Goal: Task Accomplishment & Management: Complete application form

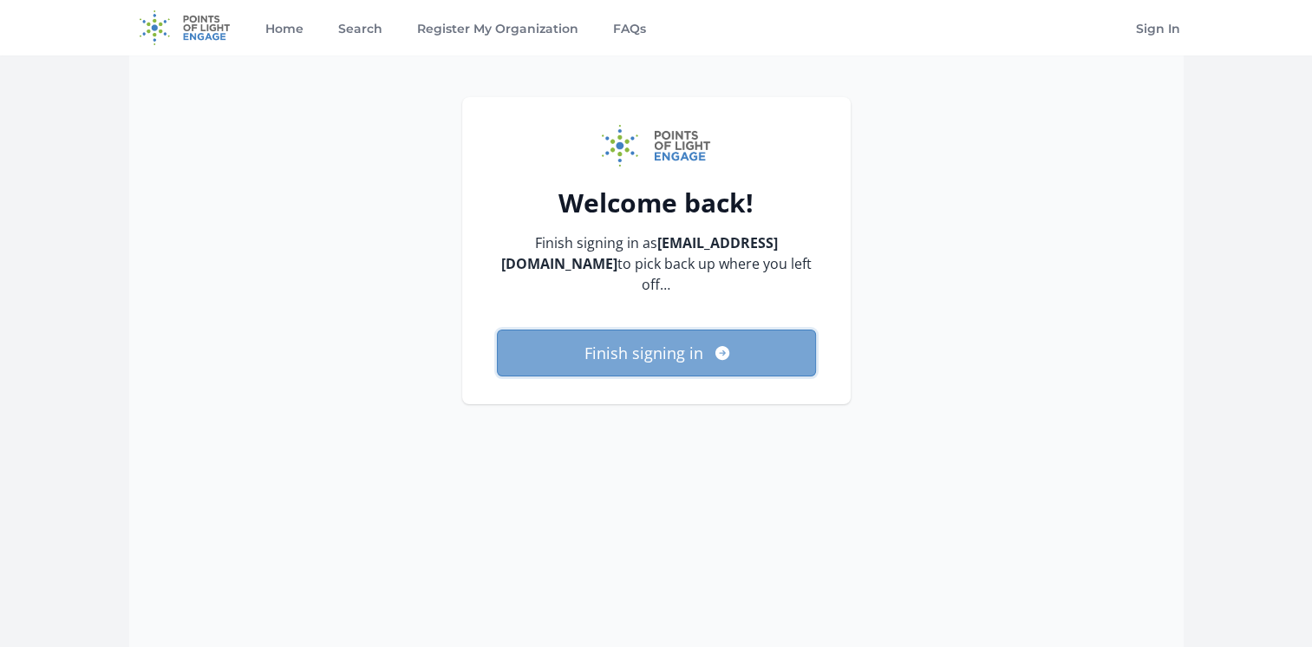
click at [724, 369] on button "Finish signing in" at bounding box center [656, 353] width 319 height 47
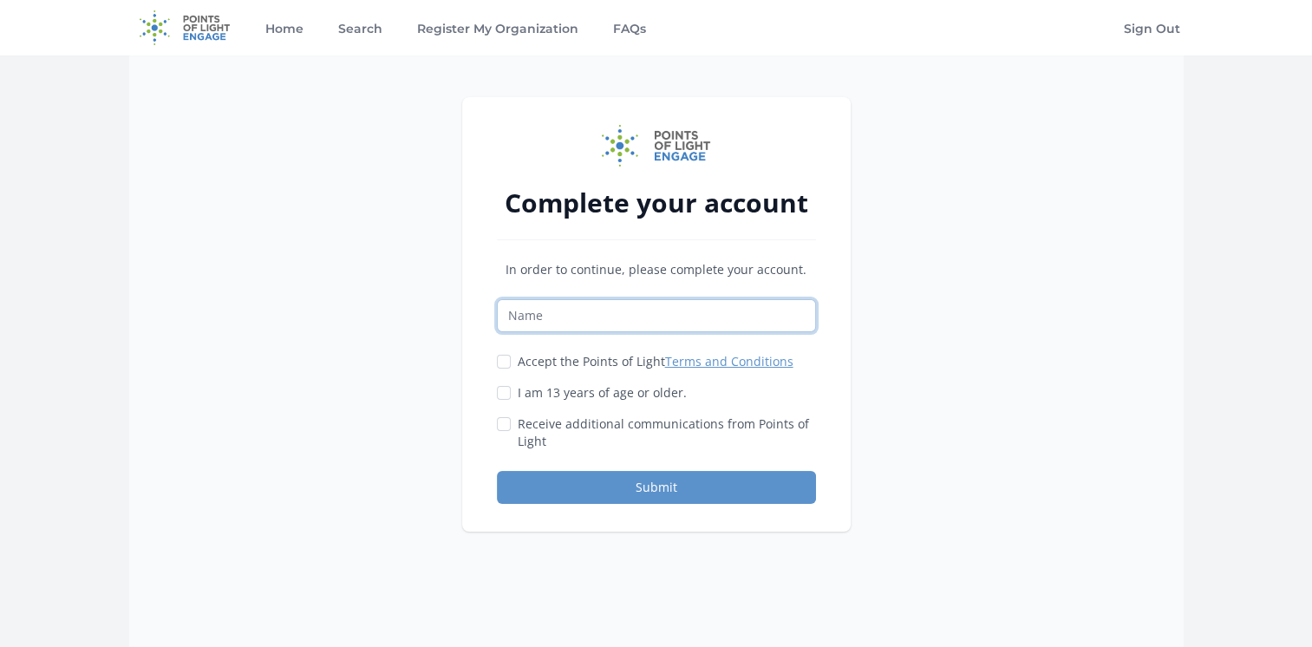
click at [583, 325] on input "Name" at bounding box center [656, 315] width 319 height 33
type input "Allison Kummelman"
click at [503, 359] on input "Accept the Points of Light Terms and Conditions" at bounding box center [504, 362] width 14 height 14
checkbox input "true"
click at [512, 394] on div "I am 13 years of age or older." at bounding box center [656, 392] width 319 height 17
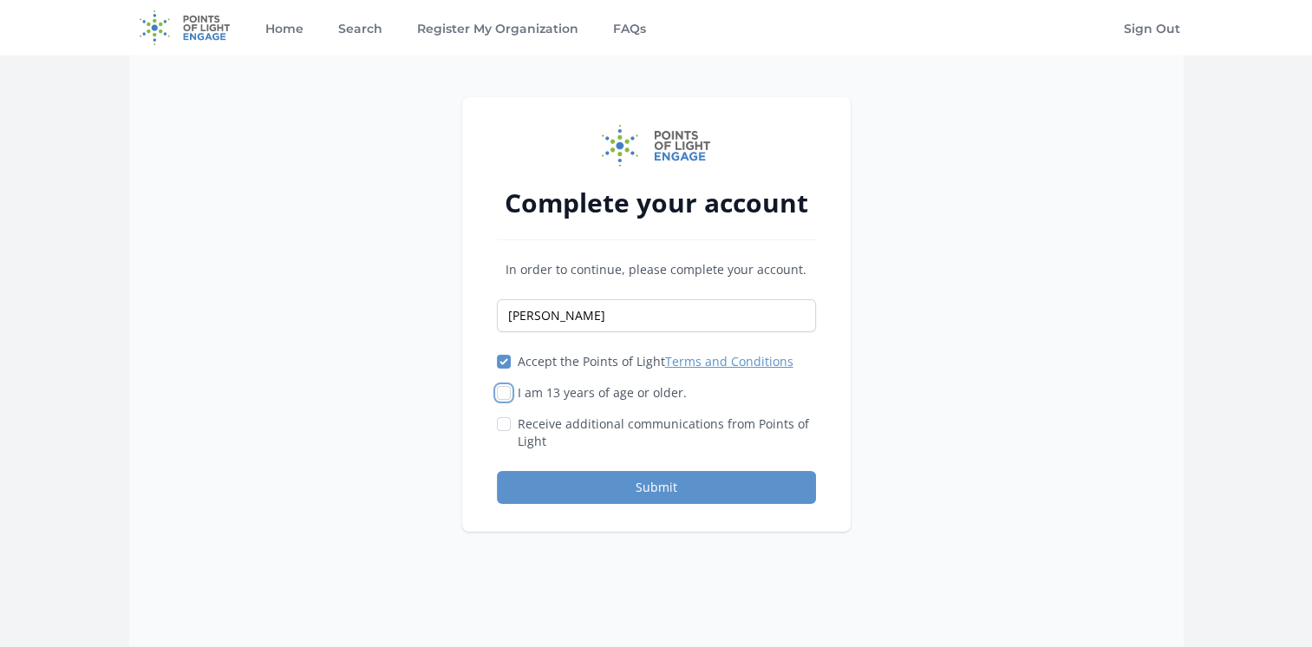
click at [502, 395] on input "I am 13 years of age or older." at bounding box center [504, 393] width 14 height 14
checkbox input "true"
click at [506, 427] on input "Receive additional communications from Points of Light" at bounding box center [504, 424] width 14 height 14
checkbox input "true"
click at [703, 481] on button "Submit" at bounding box center [656, 487] width 319 height 33
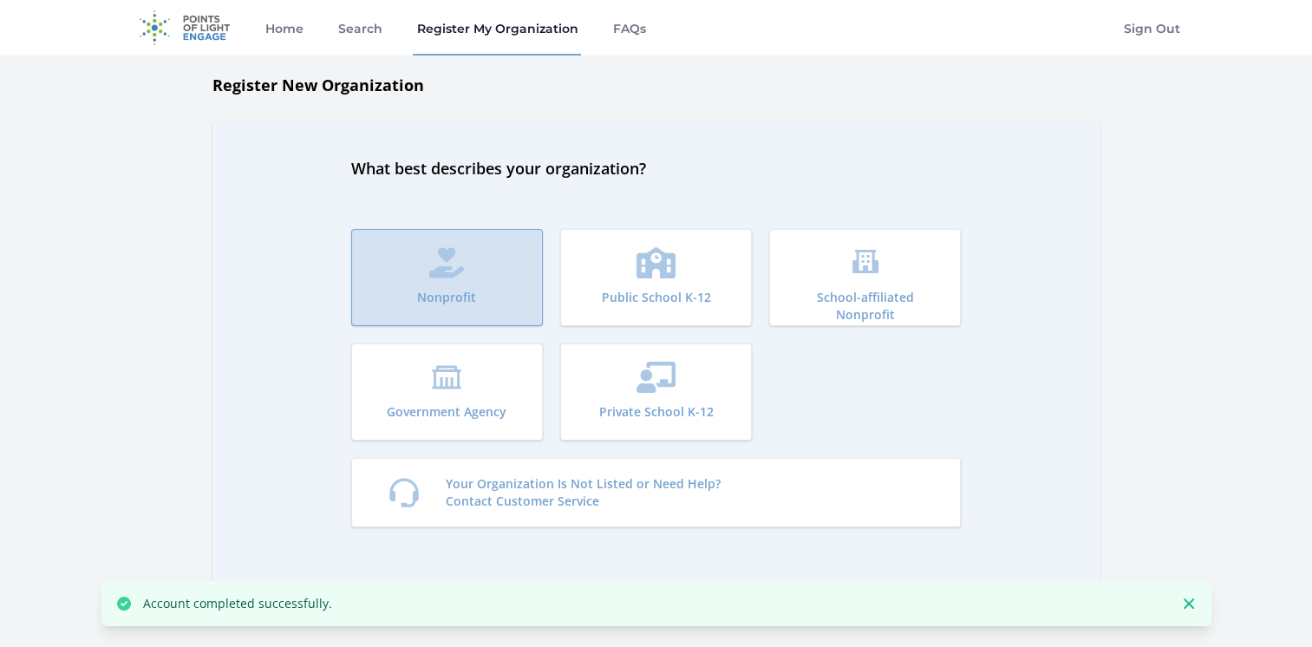
click at [463, 300] on p "Nonprofit" at bounding box center [446, 297] width 59 height 17
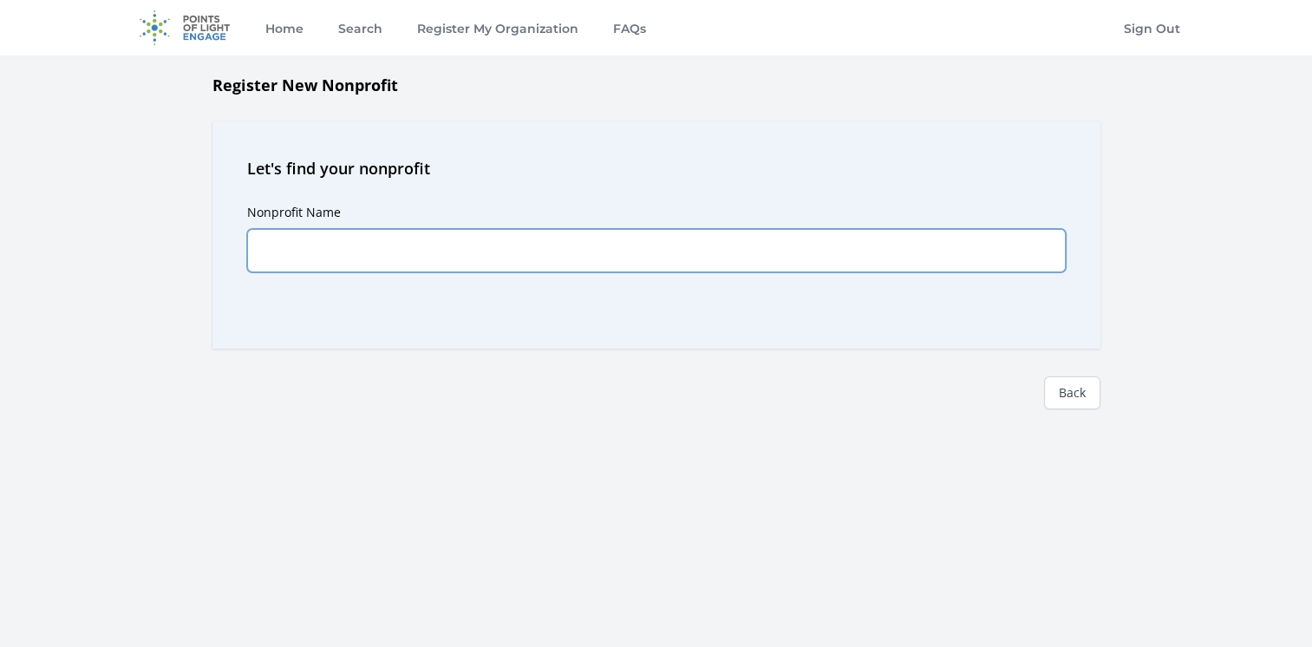
click at [380, 260] on input "Nonprofit Name" at bounding box center [656, 250] width 819 height 43
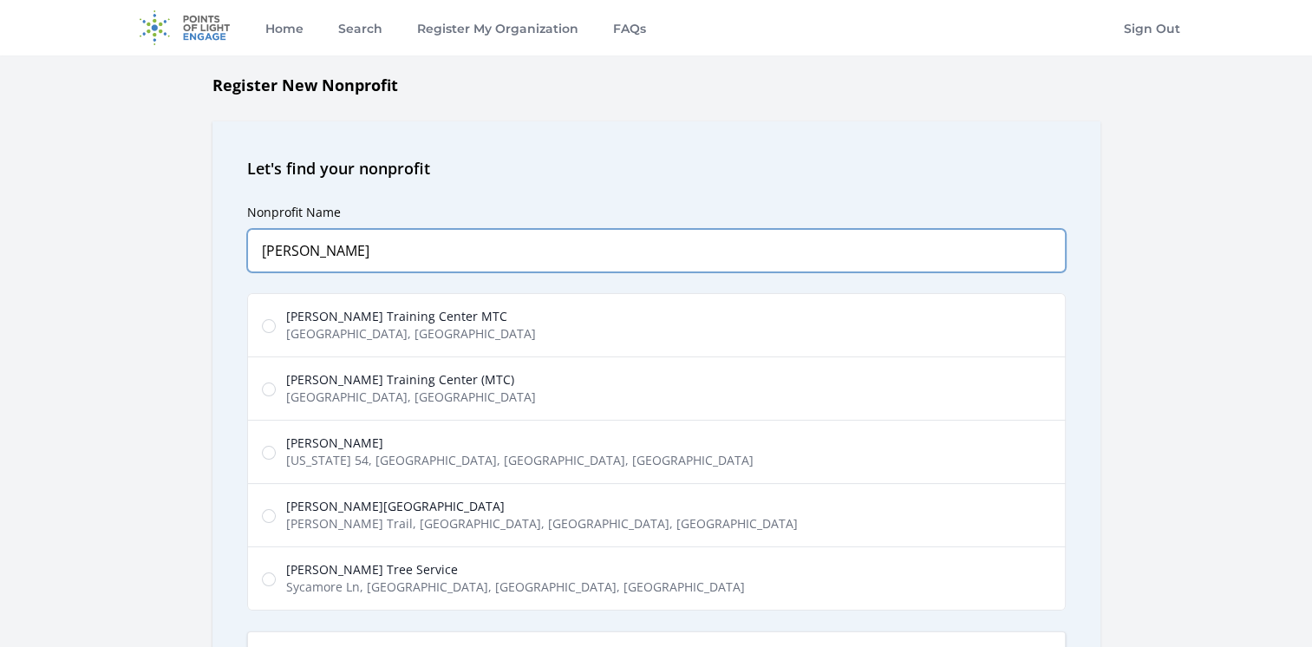
type input "MacDonald Tr"
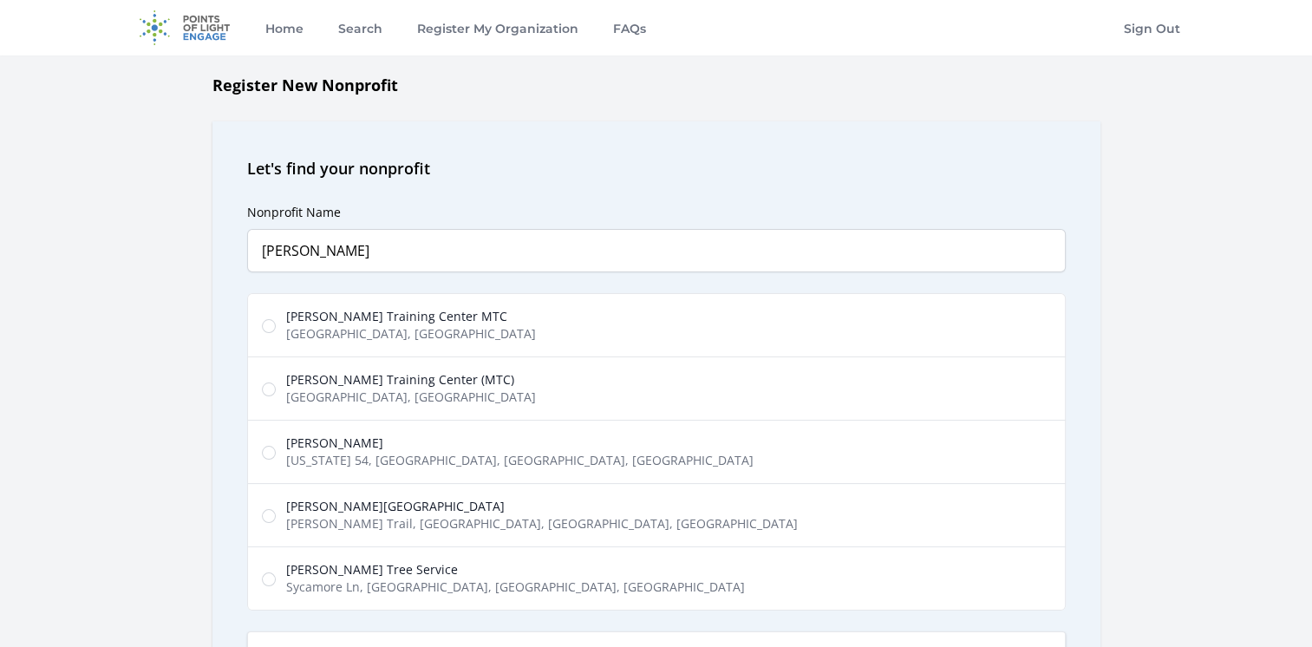
click at [378, 390] on span "West Cypress Street, Tampa, FL, USA" at bounding box center [411, 396] width 250 height 17
click at [276, 390] on input "MacDonald Training Center (MTC) West Cypress Street, Tampa, FL, USA" at bounding box center [269, 389] width 14 height 14
radio input "true"
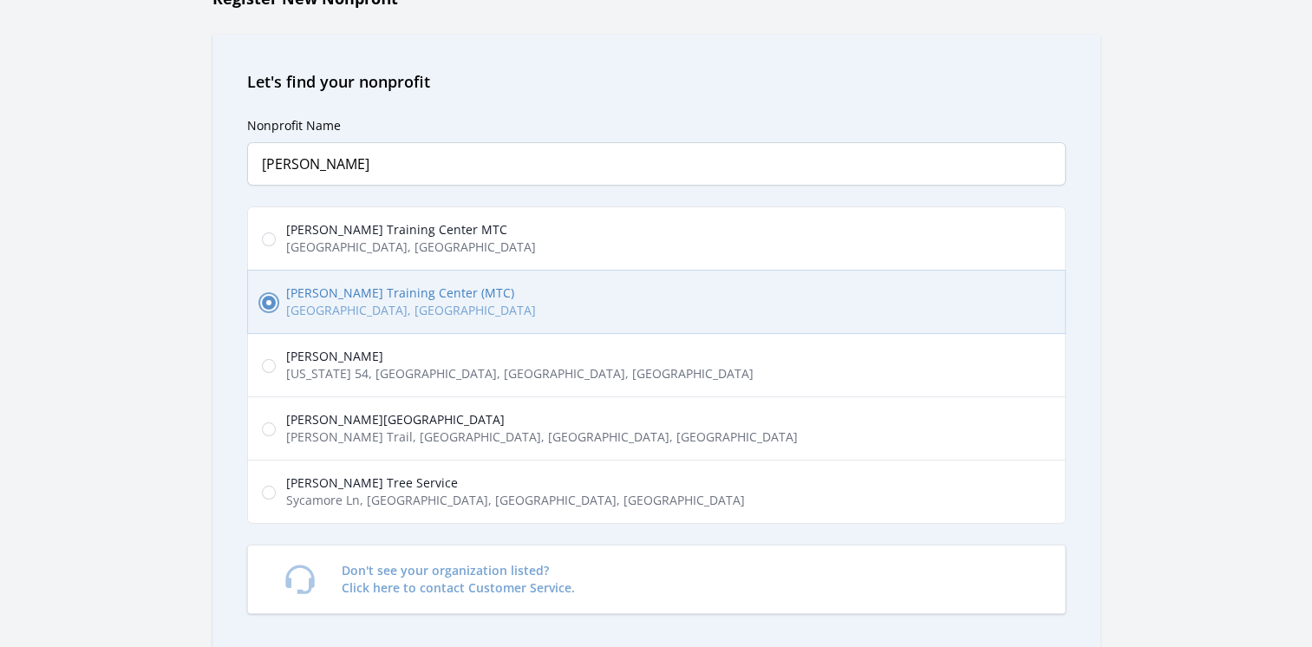
scroll to position [173, 0]
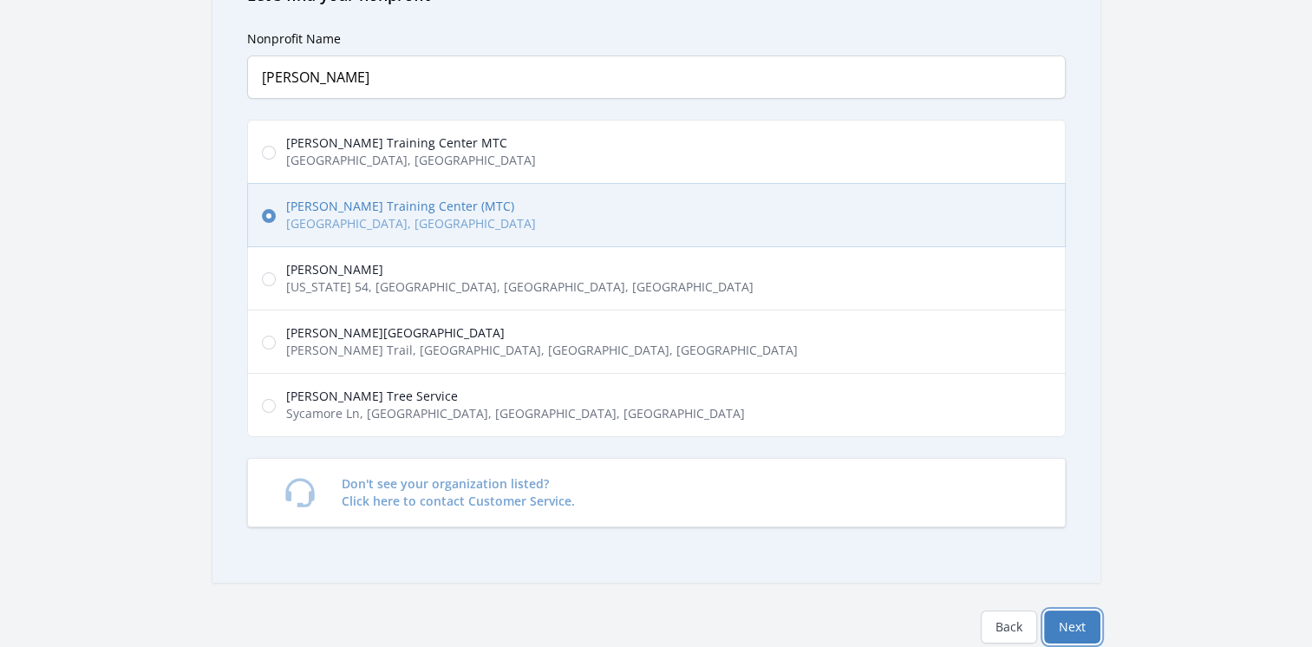
click at [1086, 628] on button "Next" at bounding box center [1072, 626] width 56 height 33
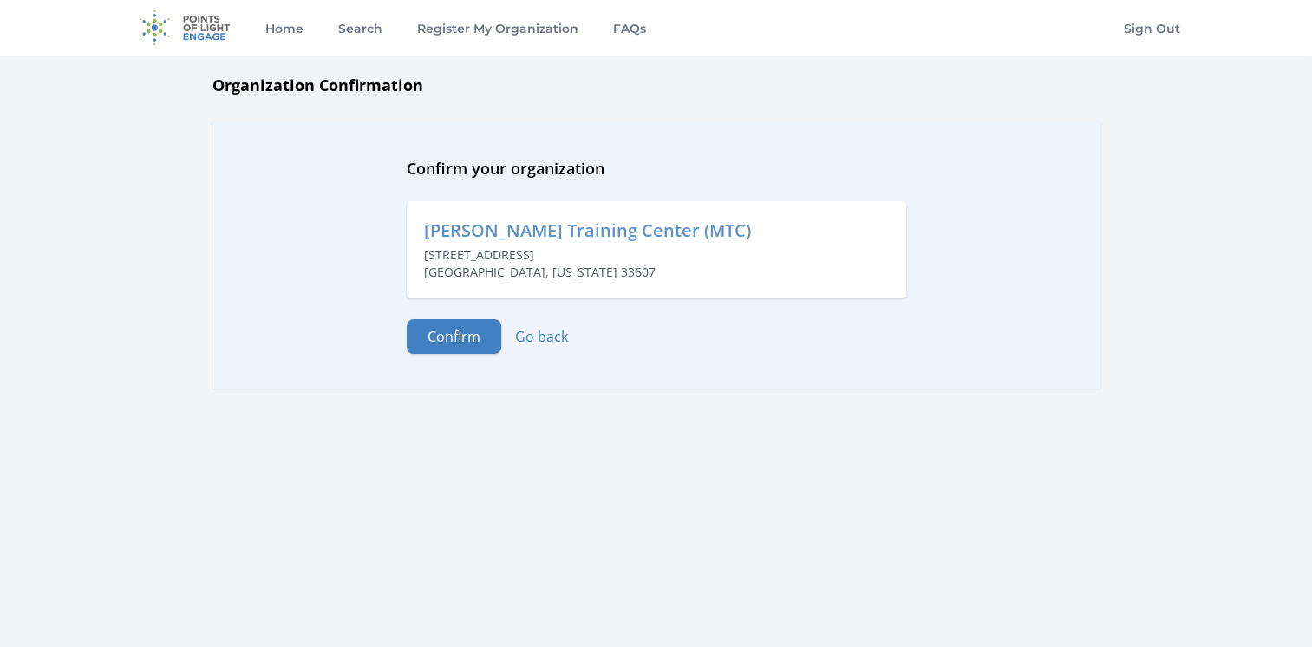
click at [503, 343] on form "Confirm Go back" at bounding box center [656, 336] width 499 height 35
click at [472, 339] on button "Confirm" at bounding box center [454, 336] width 95 height 35
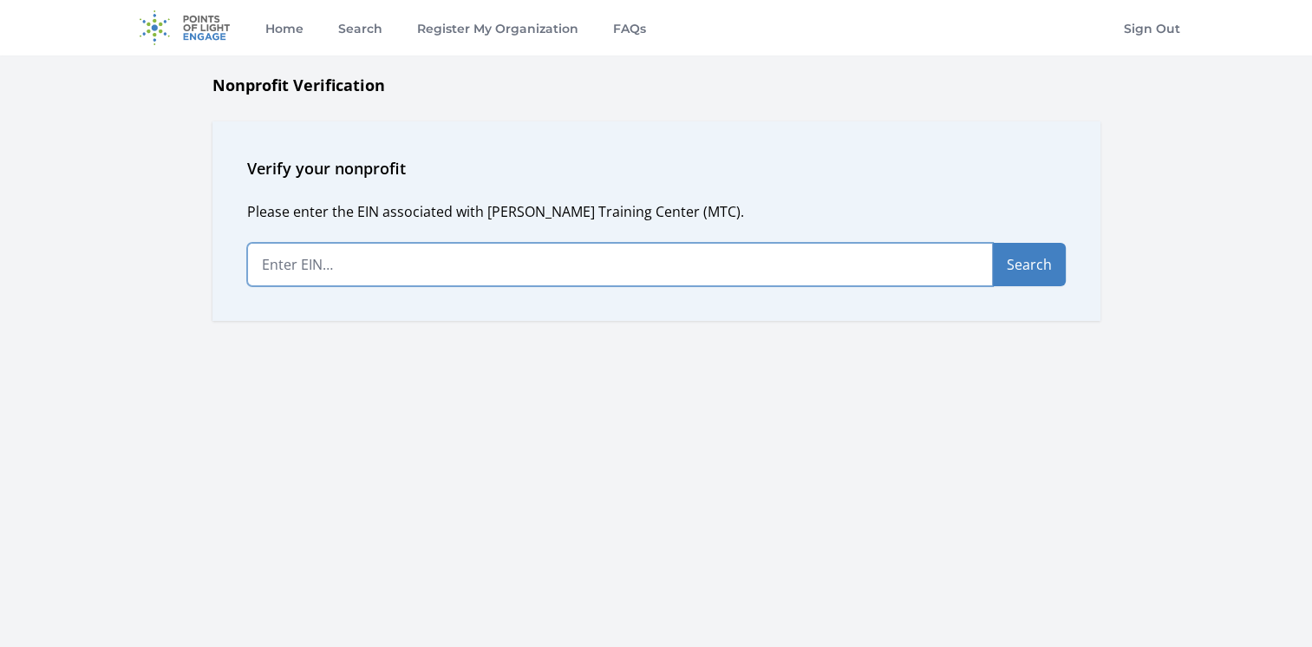
click at [462, 284] on input "text" at bounding box center [620, 264] width 746 height 43
type input "[US_EMPLOYER_IDENTIFICATION_NUMBER]"
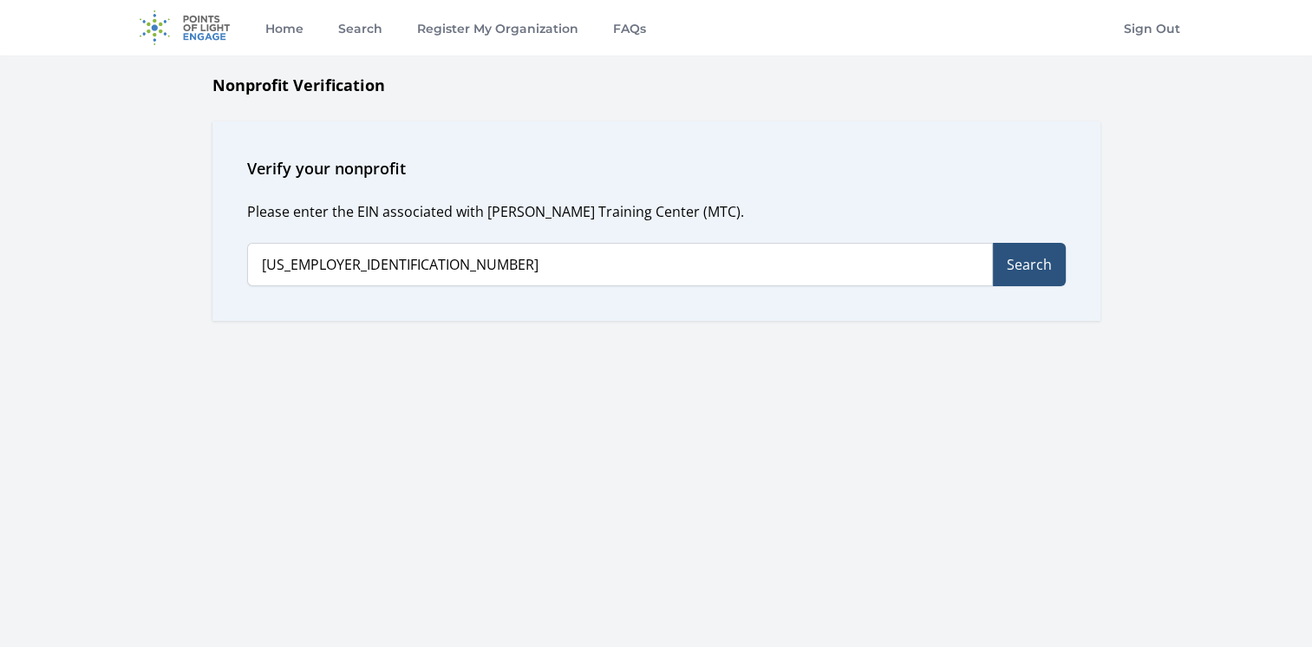
click at [1045, 271] on button "Search" at bounding box center [1029, 264] width 73 height 43
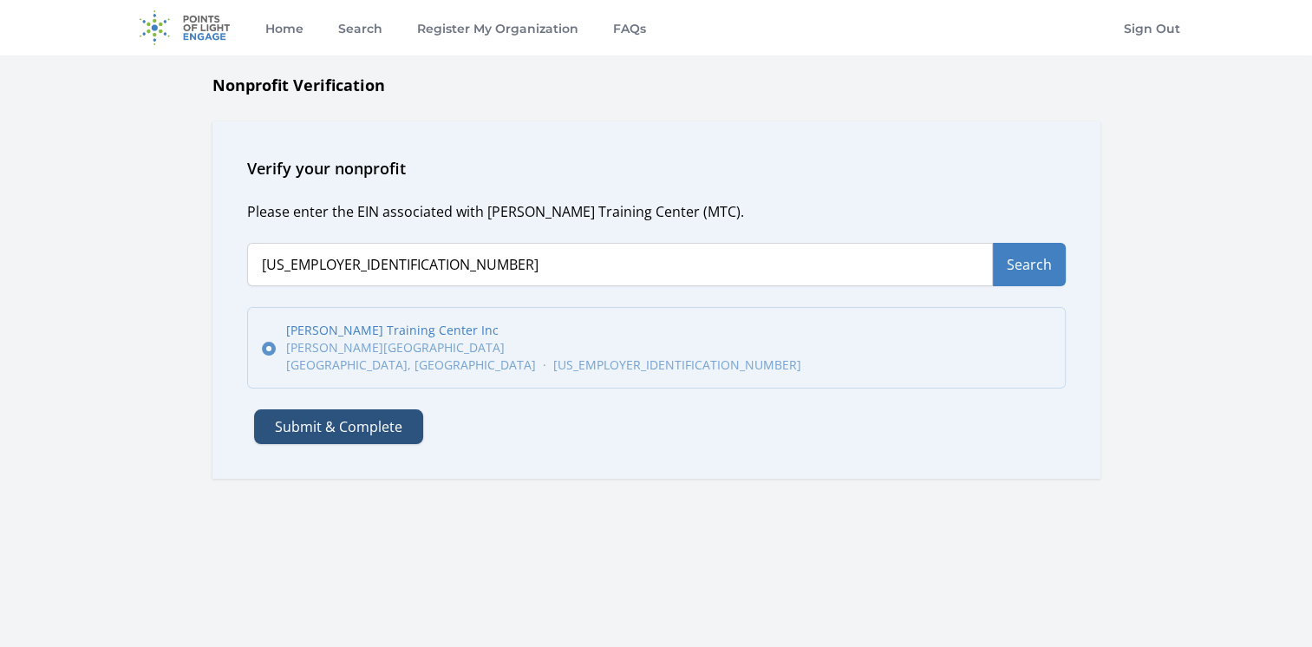
click at [402, 432] on button "Submit & Complete" at bounding box center [338, 426] width 169 height 35
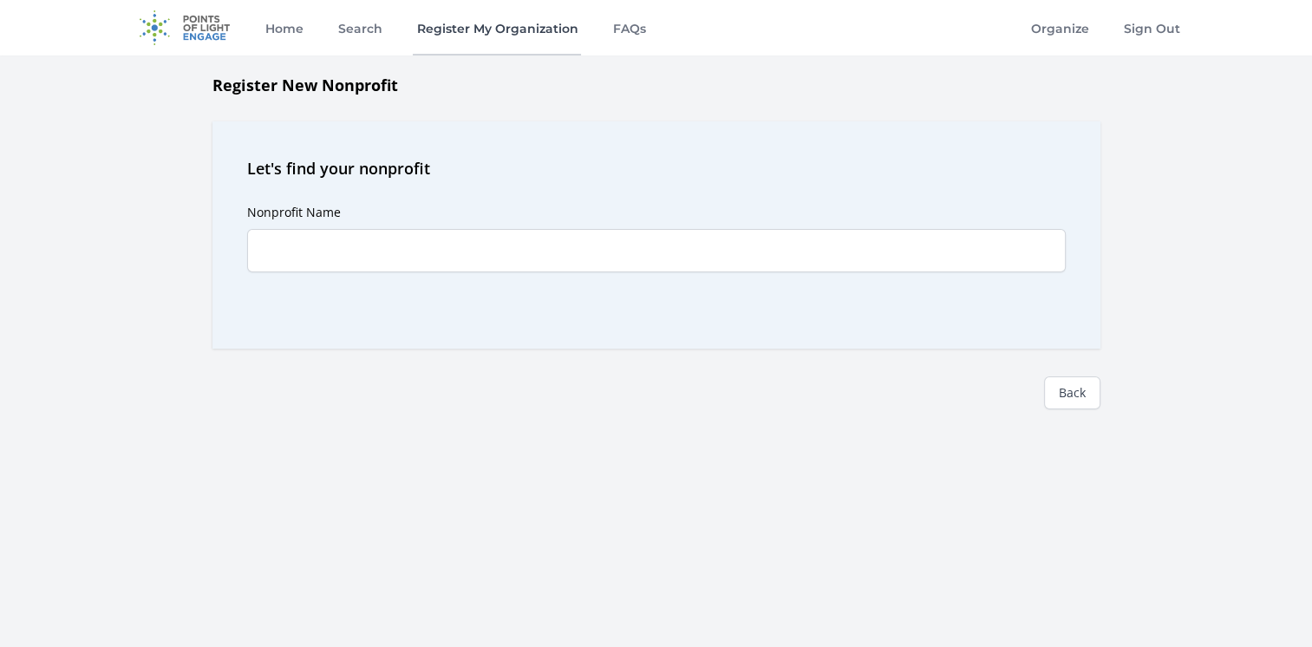
click at [508, 36] on link "Register My Organization" at bounding box center [497, 27] width 168 height 55
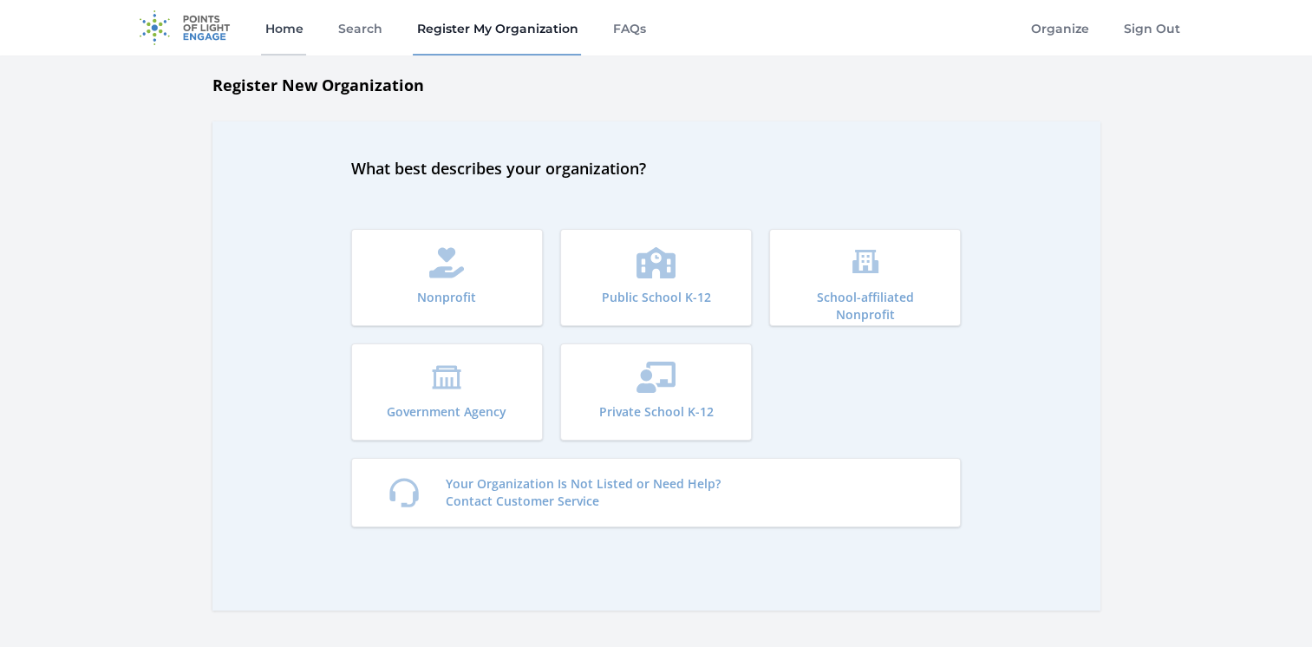
click at [292, 29] on link "Home" at bounding box center [283, 27] width 45 height 55
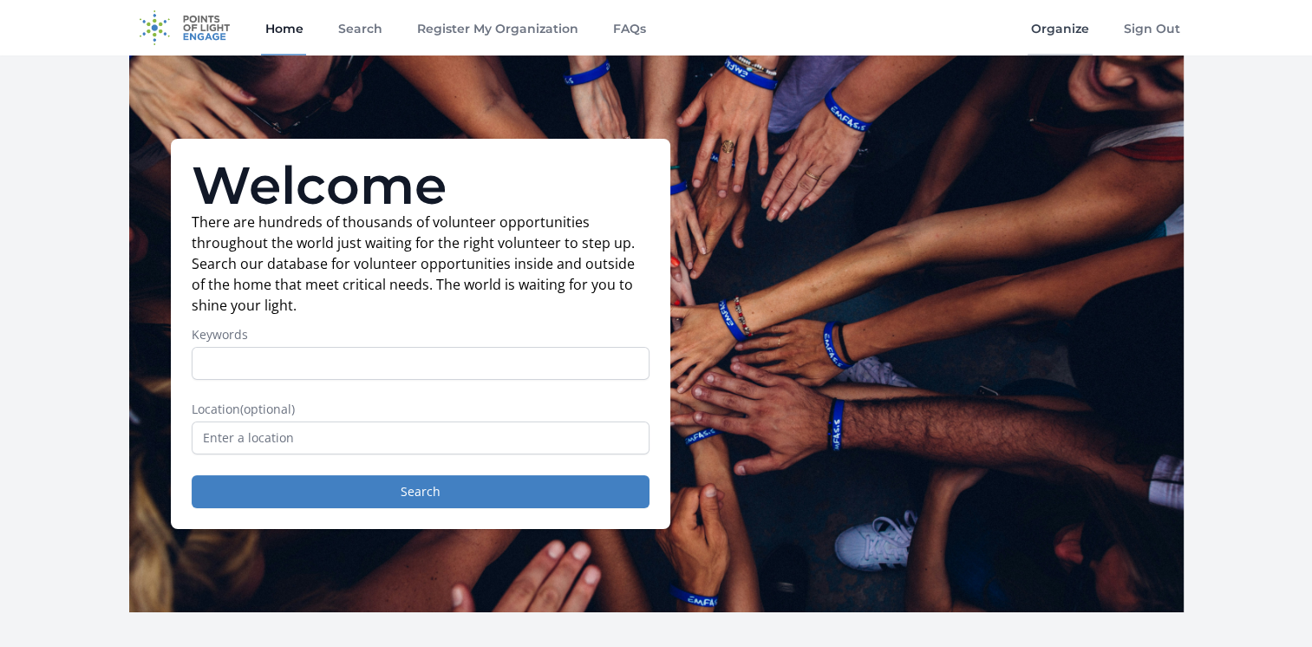
click at [1061, 32] on link "Organize" at bounding box center [1060, 27] width 65 height 55
